Goal: Find specific page/section: Find specific page/section

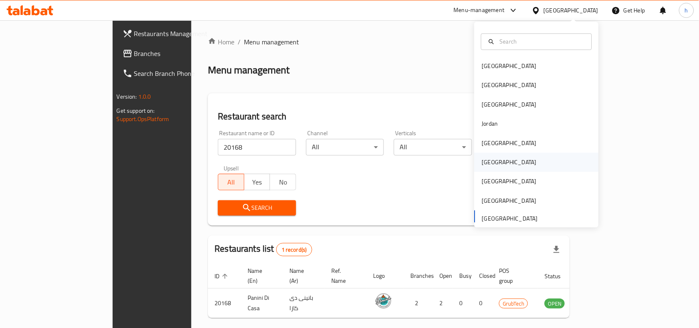
click at [490, 167] on div "[GEOGRAPHIC_DATA]" at bounding box center [510, 162] width 68 height 19
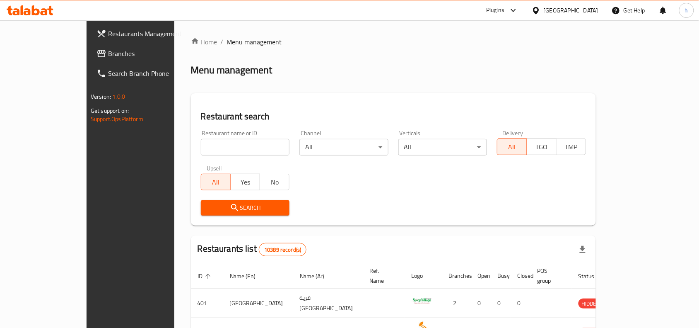
click at [108, 54] on span "Branches" at bounding box center [152, 53] width 89 height 10
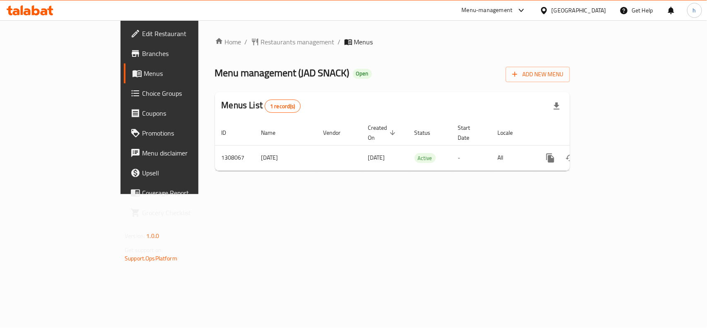
click at [595, 12] on div "[GEOGRAPHIC_DATA]" at bounding box center [579, 10] width 55 height 9
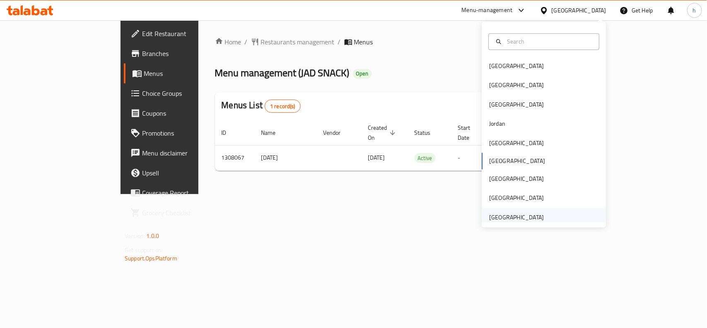
click at [510, 218] on div "United Arab Emirates" at bounding box center [516, 217] width 55 height 9
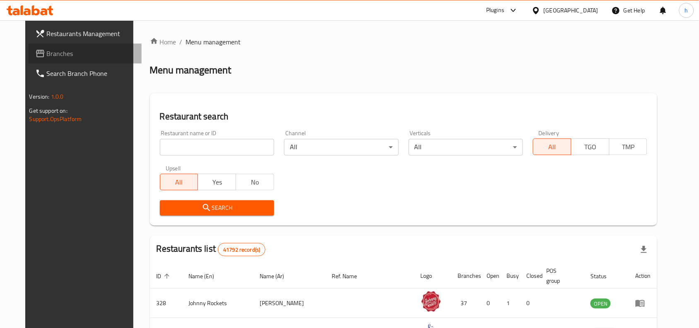
click at [47, 50] on span "Branches" at bounding box center [91, 53] width 89 height 10
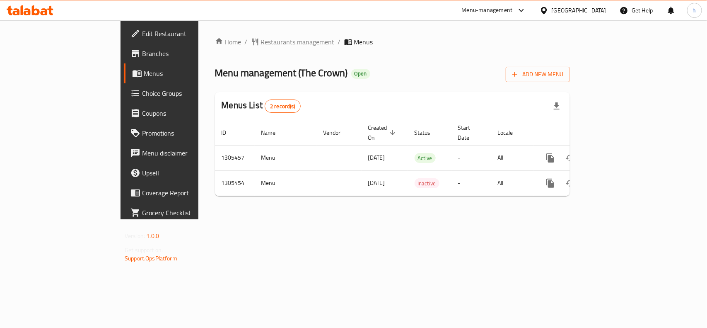
click at [261, 40] on span "Restaurants management" at bounding box center [298, 42] width 74 height 10
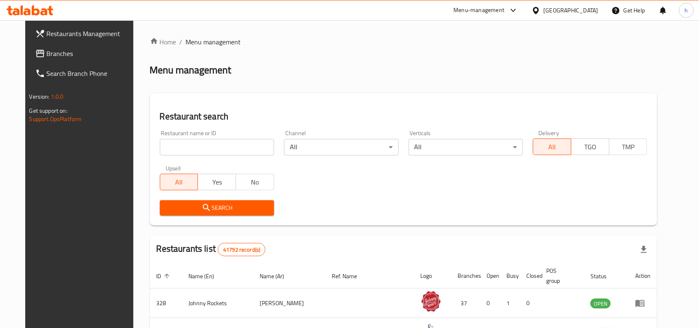
click at [47, 54] on span "Branches" at bounding box center [91, 53] width 89 height 10
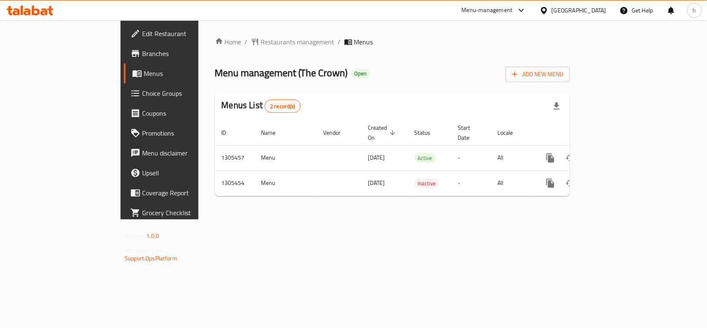
click at [592, 13] on div "[GEOGRAPHIC_DATA]" at bounding box center [579, 10] width 55 height 9
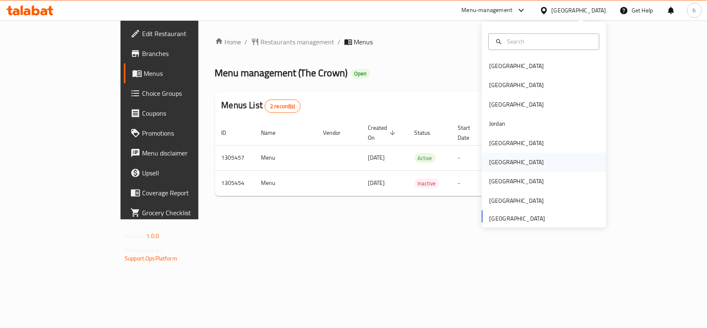
click at [491, 162] on div "[GEOGRAPHIC_DATA]" at bounding box center [516, 162] width 55 height 9
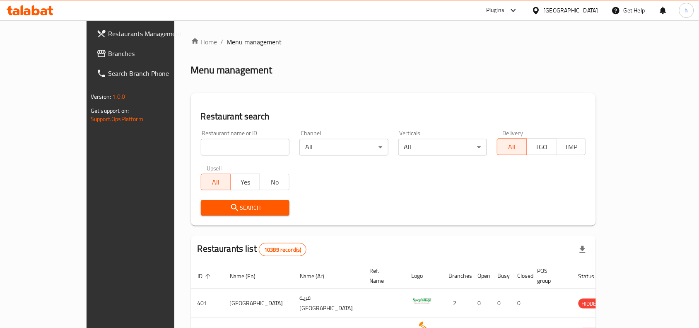
click at [108, 53] on span "Branches" at bounding box center [152, 53] width 89 height 10
